Goal: Find contact information: Find contact information

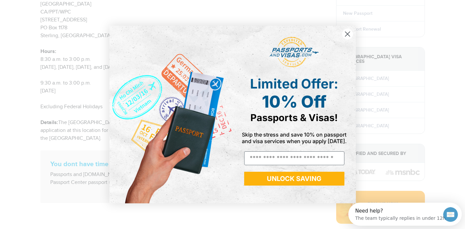
click at [346, 32] on circle "Close dialog" at bounding box center [347, 34] width 11 height 11
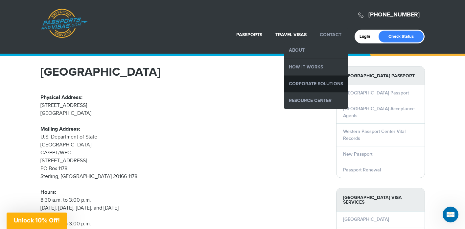
click at [314, 80] on link "Corporate Solutions" at bounding box center [316, 84] width 64 height 16
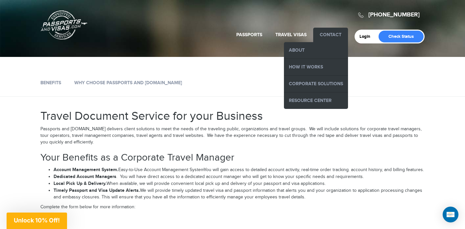
click at [330, 35] on link "Contact" at bounding box center [331, 35] width 22 height 6
click at [317, 97] on link "Resource Center" at bounding box center [316, 100] width 64 height 16
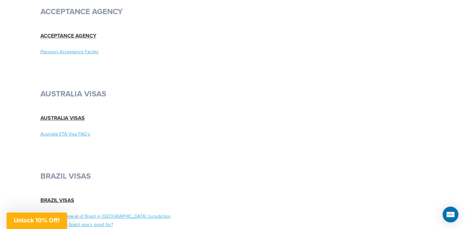
scroll to position [2373, 0]
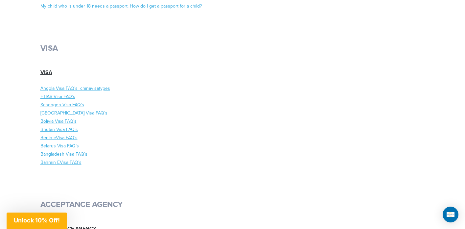
click at [186, 86] on div "Visa Angola Visa FAQ’s_chinavisatypes ETIAS Visa FAQ’s Schengen Visa FAQ’s [GEO…" at bounding box center [134, 119] width 197 height 113
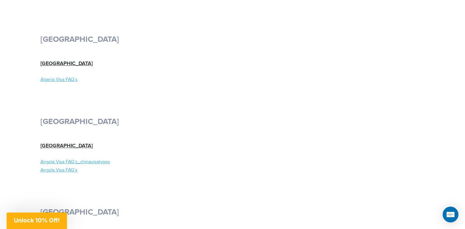
scroll to position [0, 0]
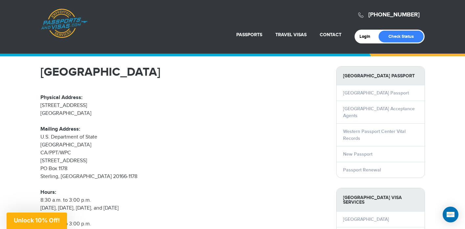
click at [392, 12] on link "[PHONE_NUMBER]" at bounding box center [394, 14] width 51 height 7
click at [299, 174] on p "Mailing Address: U.S. Department of [GEOGRAPHIC_DATA] [GEOGRAPHIC_DATA]/PPT/WPC…" at bounding box center [183, 152] width 286 height 55
